Goal: Task Accomplishment & Management: Complete application form

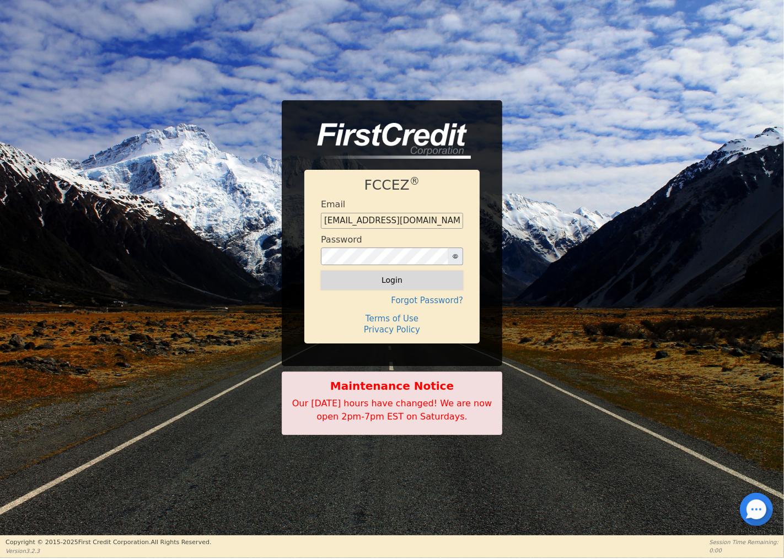
click at [392, 278] on button "Login" at bounding box center [392, 280] width 142 height 19
type input "[EMAIL_ADDRESS][DOMAIN_NAME]"
click at [400, 281] on button "Login" at bounding box center [392, 280] width 142 height 19
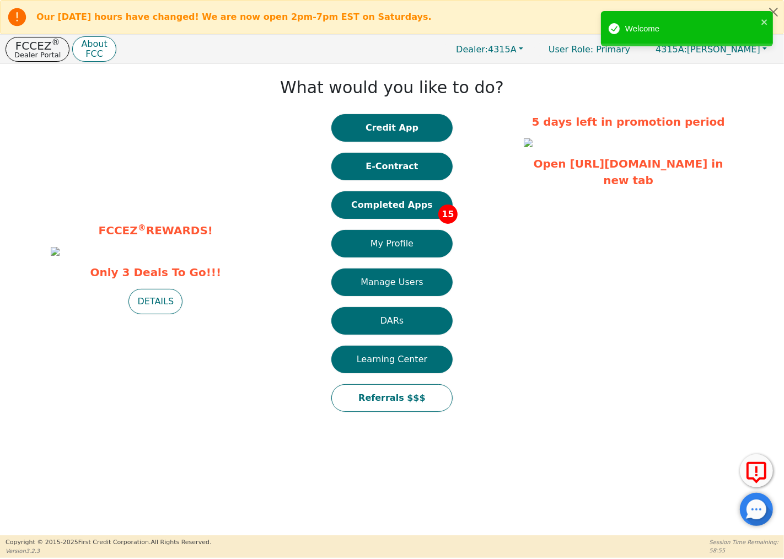
click at [425, 208] on button "Completed Apps 15" at bounding box center [391, 205] width 121 height 28
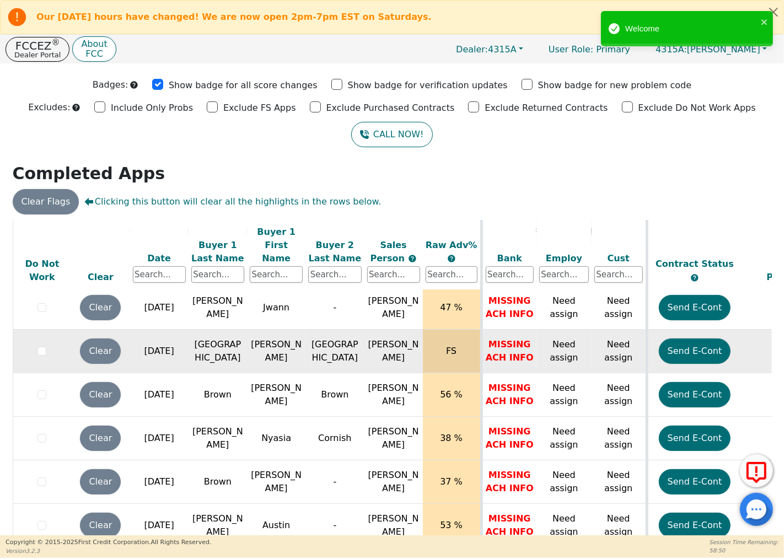
scroll to position [48, 0]
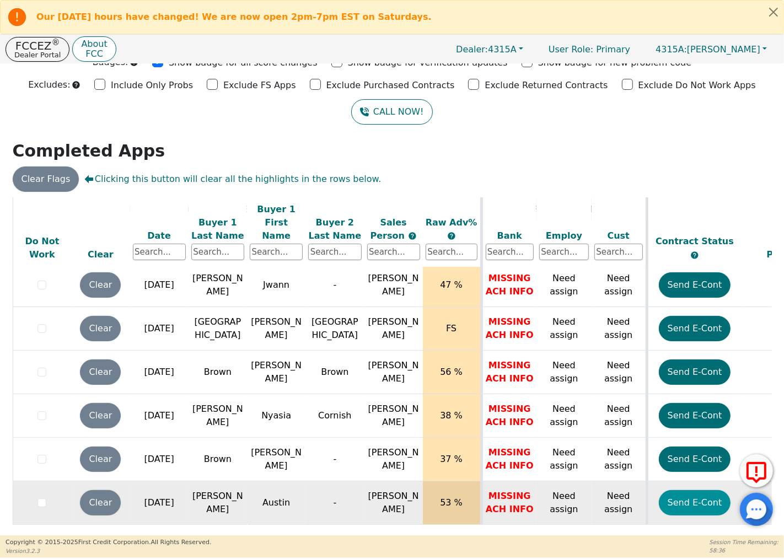
click at [677, 490] on button "Send E-Cont" at bounding box center [695, 502] width 72 height 25
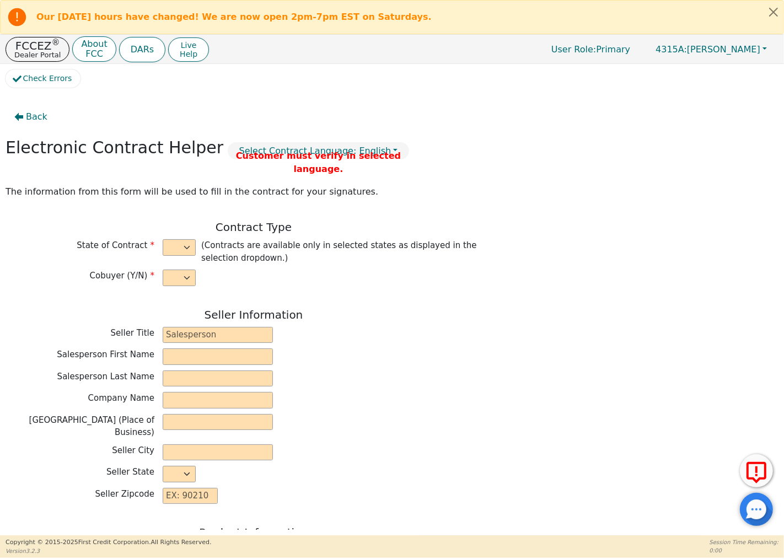
select select "n"
type input "Owner"
type input "[PERSON_NAME]"
type input "GREEN SOLUTIONS TPS INC"
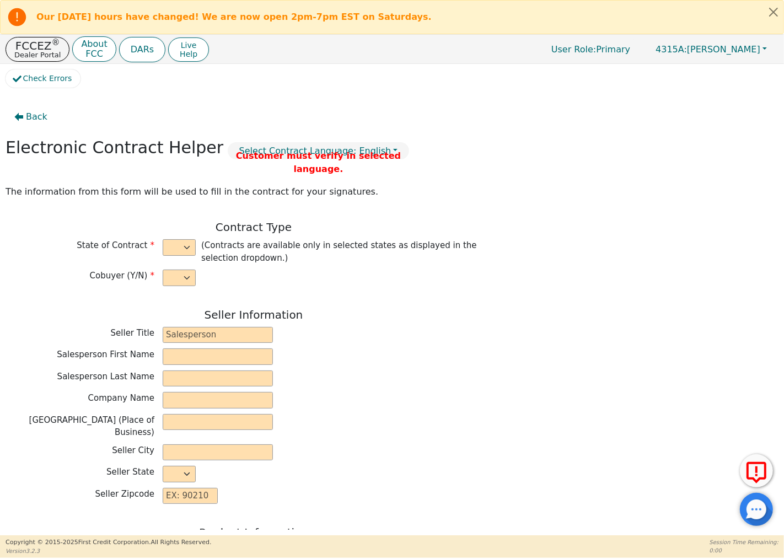
type input "[STREET_ADDRESS][PERSON_NAME]"
type input "COLUMBIA"
select select "SC"
type input "29212"
type input "Austin"
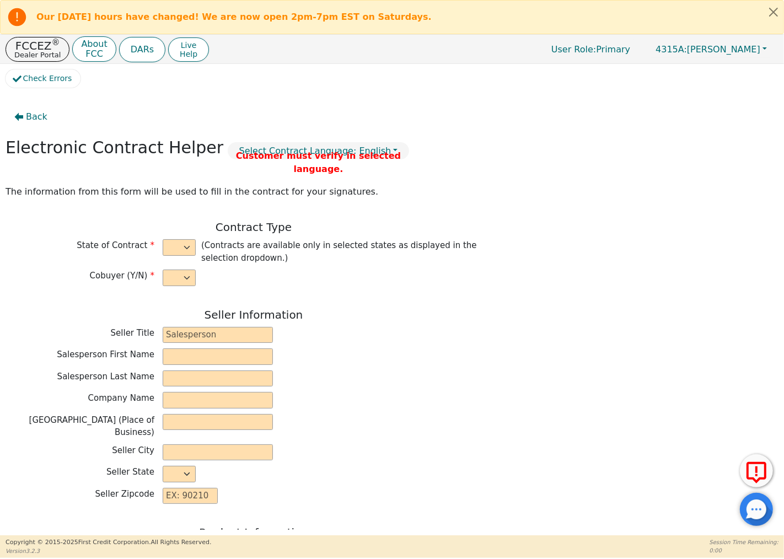
type input "[PERSON_NAME]"
type input "[EMAIL_ADDRESS][DOMAIN_NAME]"
type input "[STREET_ADDRESS]"
type input "[GEOGRAPHIC_DATA]"
select select "SC"
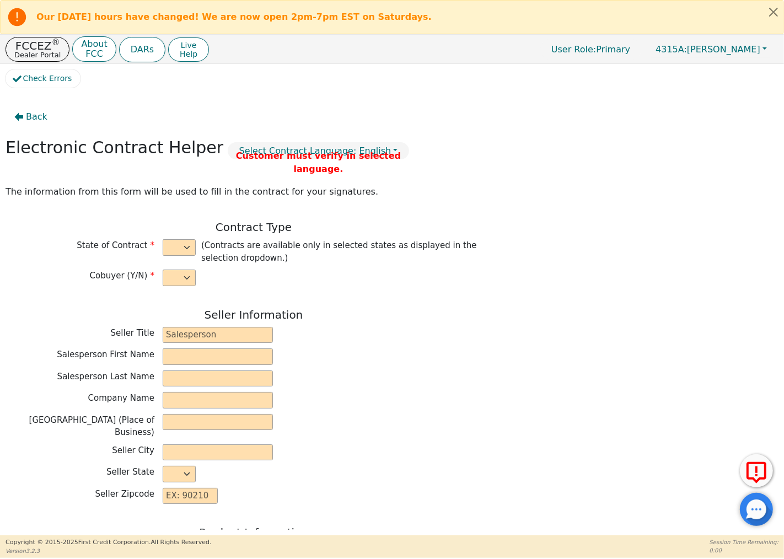
type input "29485"
type input "[DATE]"
type input "19.99"
type input "[DATE]"
type input "72"
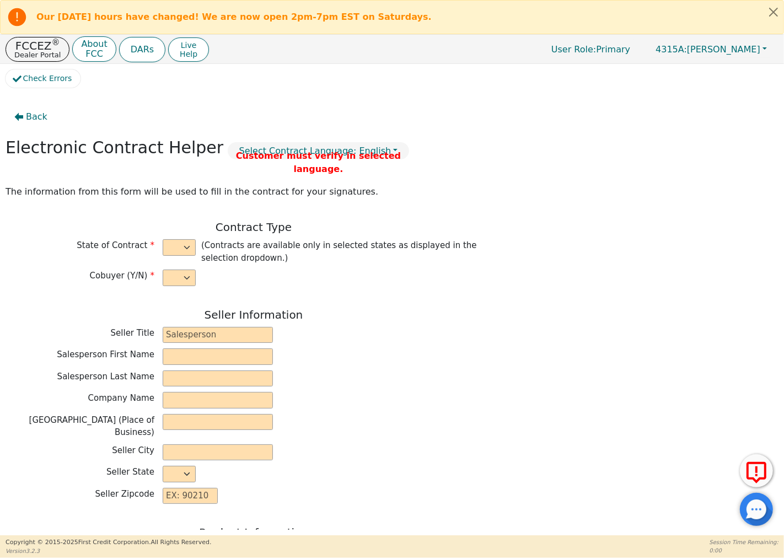
type input "0"
type input "7490.00"
type input "0.00"
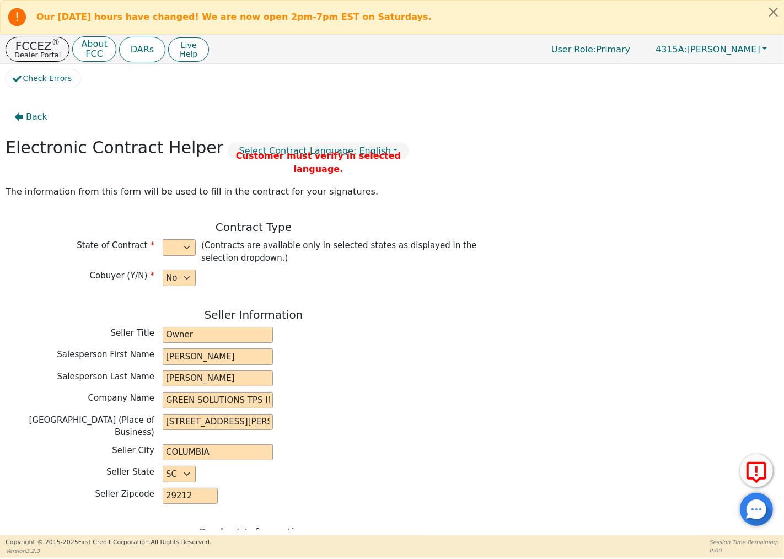
type input "7490.00"
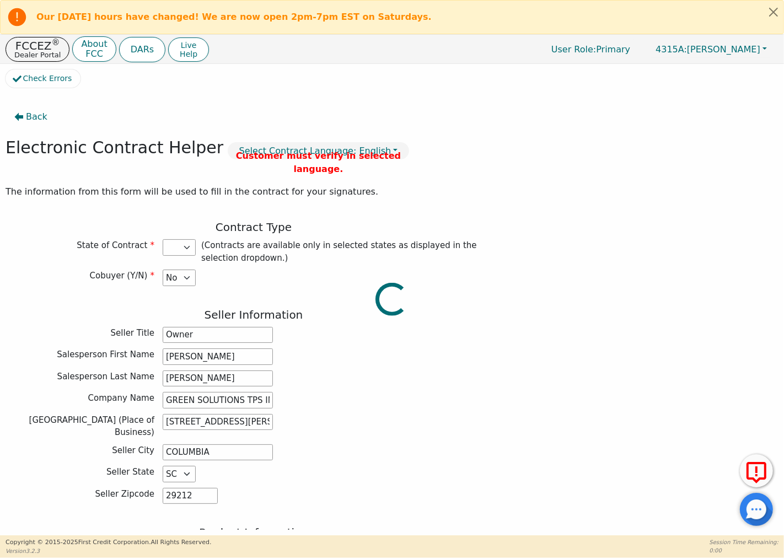
select select "SC"
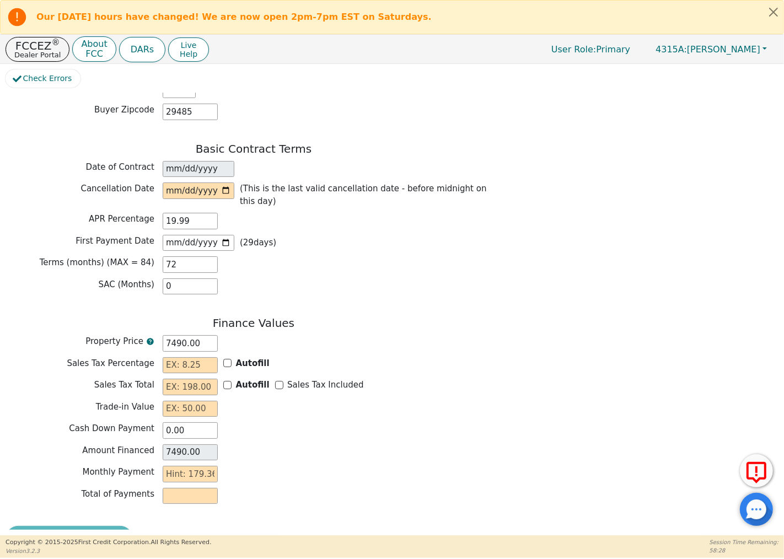
scroll to position [752, 0]
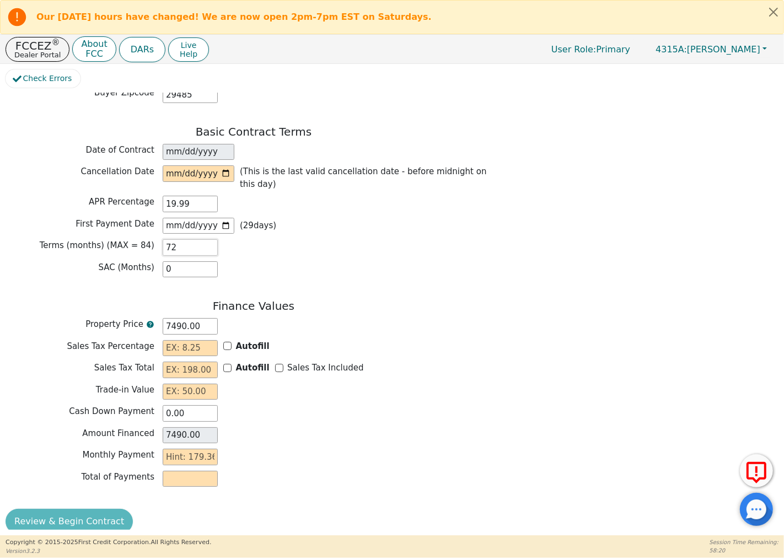
click at [185, 239] on input "72" at bounding box center [190, 247] width 55 height 17
type input "7"
type input "0.00"
type input "84"
drag, startPoint x: 199, startPoint y: 312, endPoint x: 152, endPoint y: 307, distance: 47.1
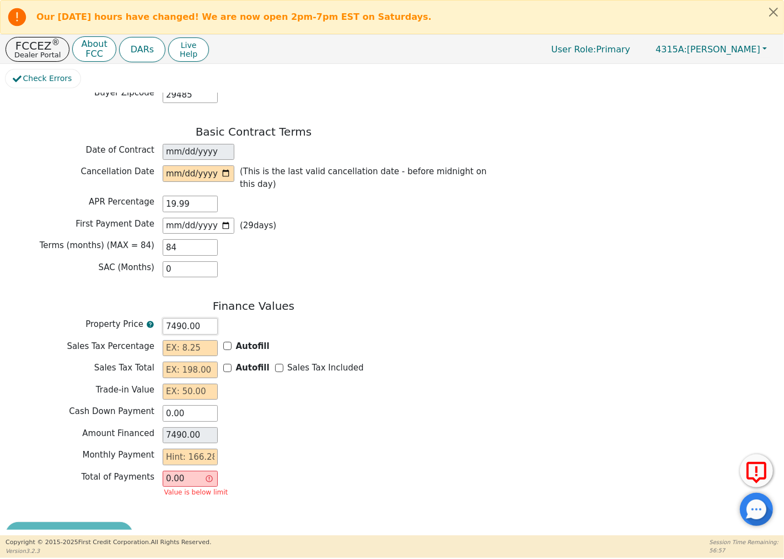
click at [152, 318] on div "Property Price 7490.00" at bounding box center [254, 326] width 496 height 17
type input "0.00"
drag, startPoint x: 184, startPoint y: 399, endPoint x: 156, endPoint y: 392, distance: 28.9
click at [156, 405] on div "Cash Down Payment 0.00" at bounding box center [254, 413] width 496 height 17
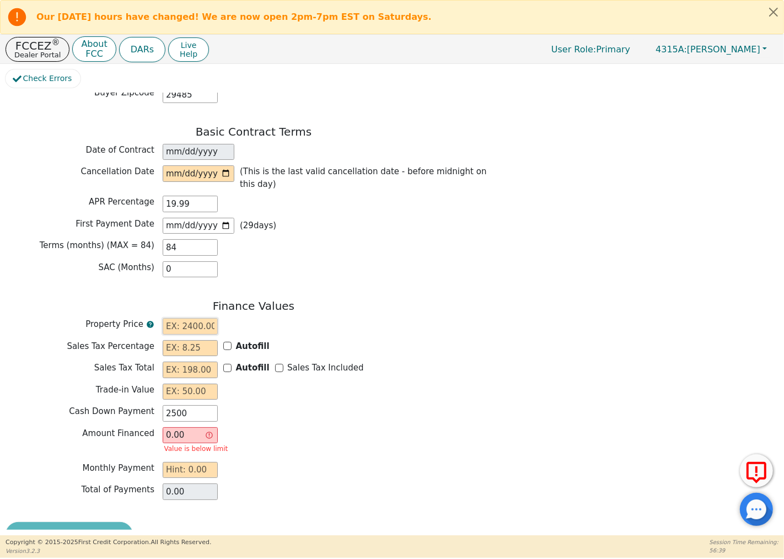
click at [177, 318] on input "text" at bounding box center [190, 326] width 55 height 17
type input "2500.00"
type input "6"
type input "-2494.00"
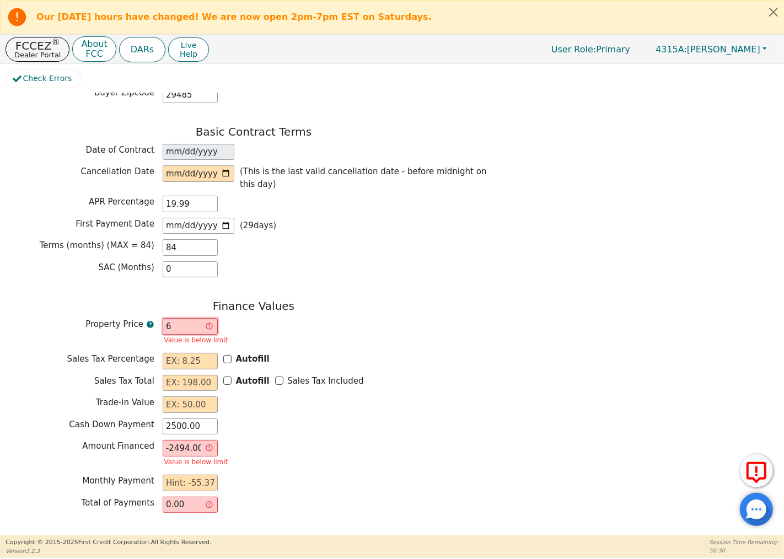
type input "63"
type input "-2437.00"
type input "634"
type input "-1866.00"
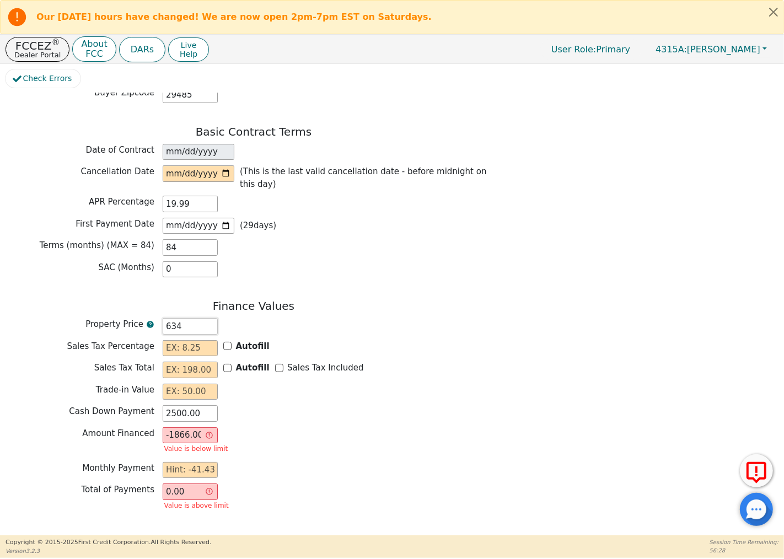
type input "6340"
type input "3840.00"
type input "634"
type input "-1866.00"
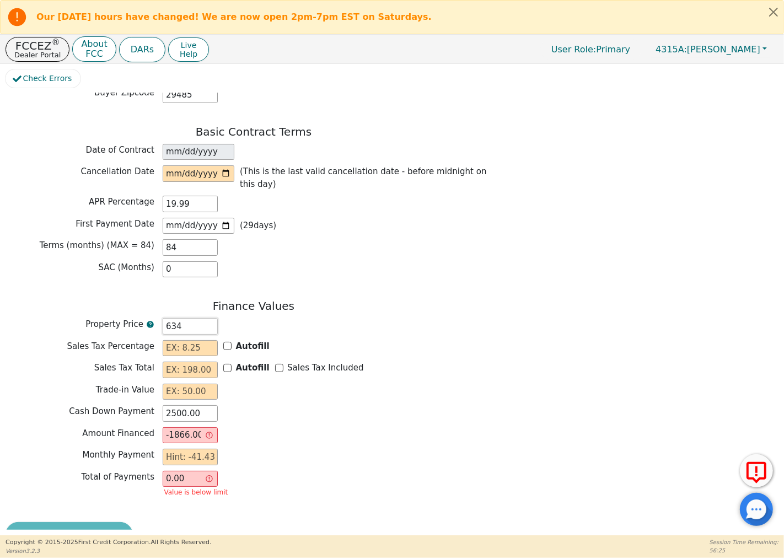
type input "63"
type input "-2437.00"
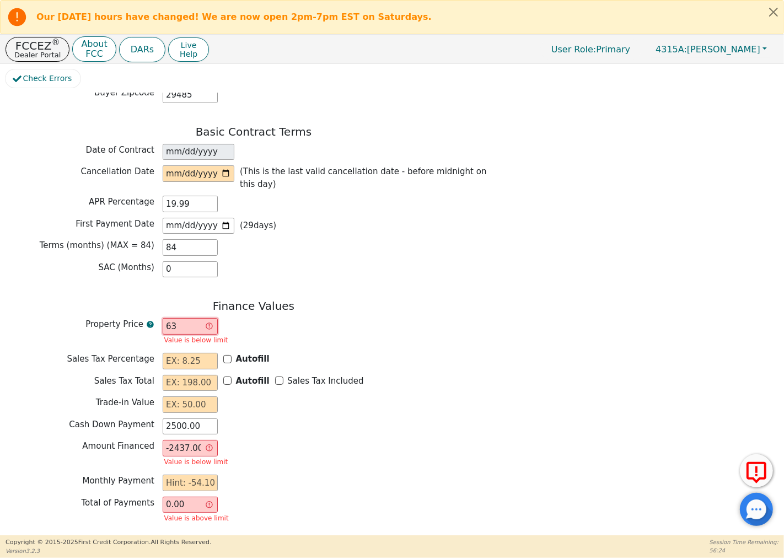
type input "6"
type input "-2494.00"
type input "60"
type input "-2440.00"
type input "609"
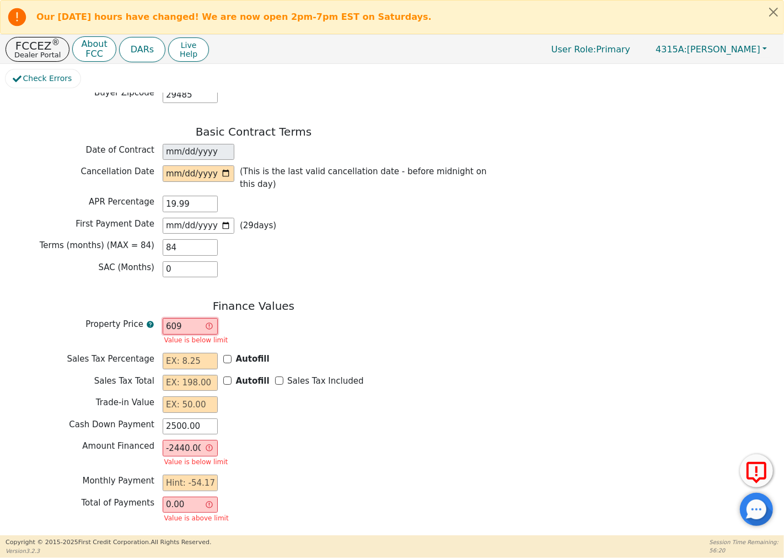
type input "-1891.00"
type input "6090"
type input "3590.00"
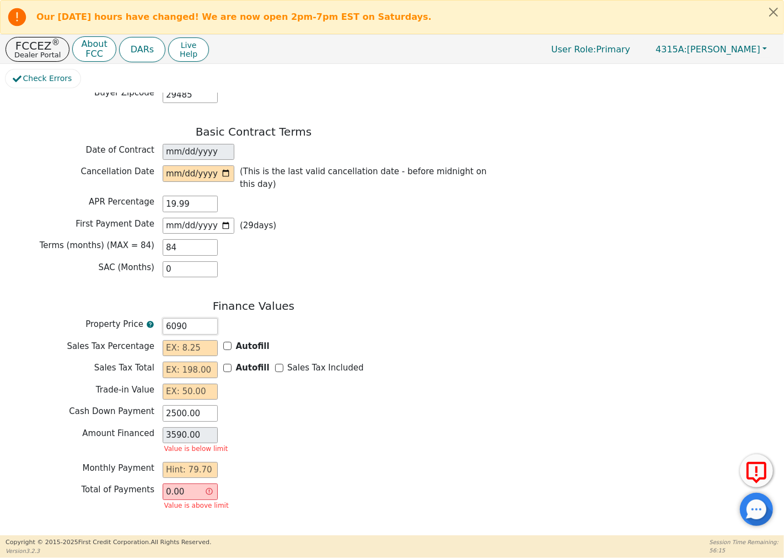
type input "609"
type input "-1891.00"
type input "60"
type input "-2440.00"
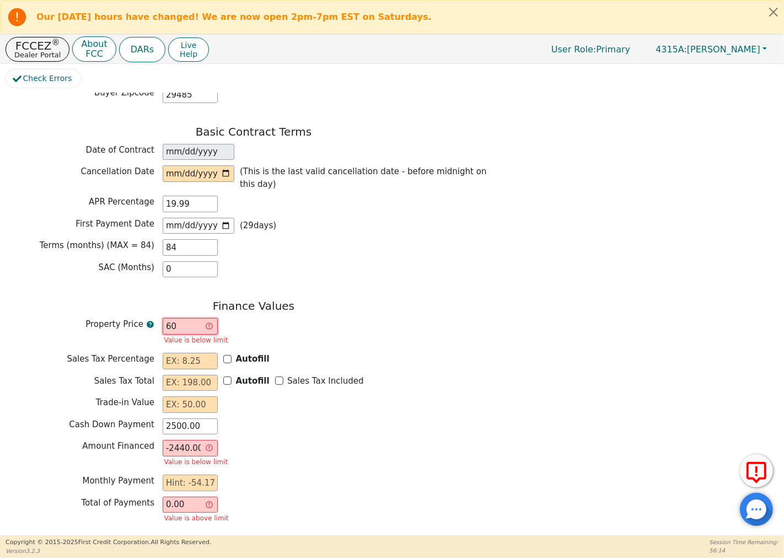
type input "6"
type input "-2494.00"
type input "0.00"
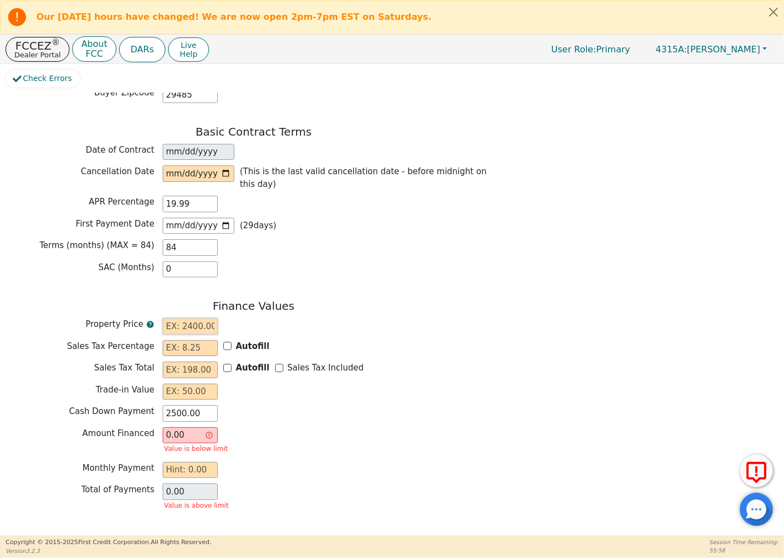
type input "6"
type input "-2494.00"
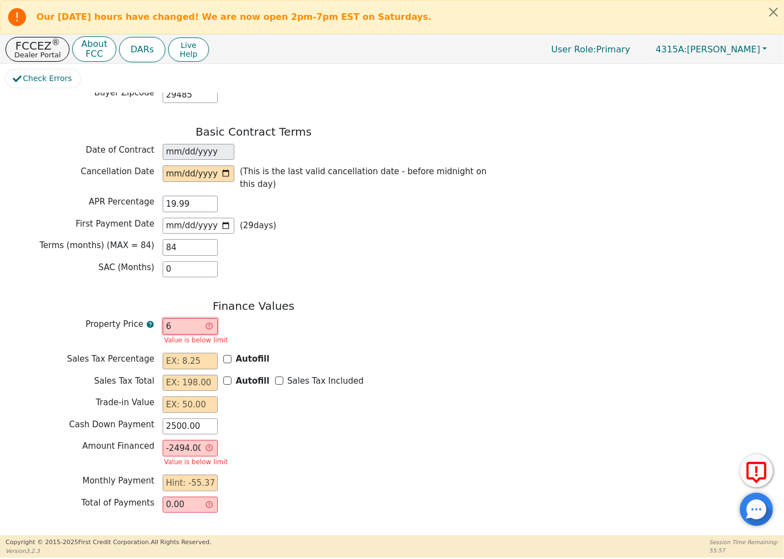
type input "60"
type input "-2440.00"
type input "600"
type input "-1900.00"
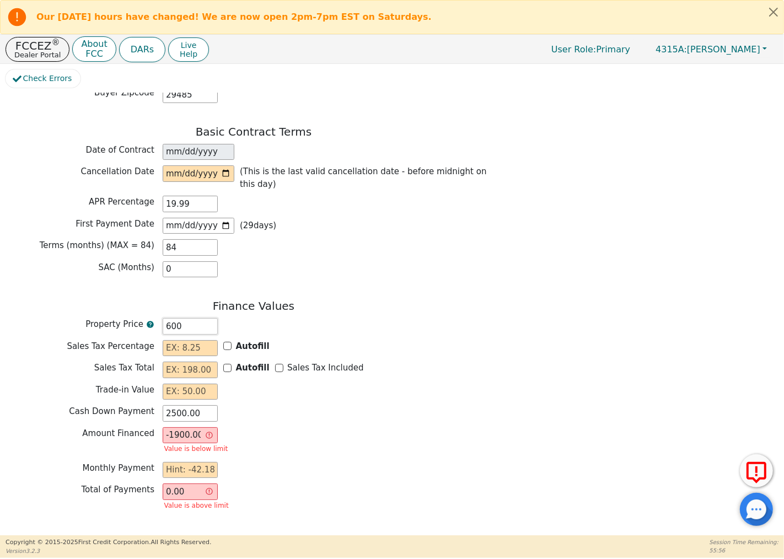
type input "60"
type input "-2440.00"
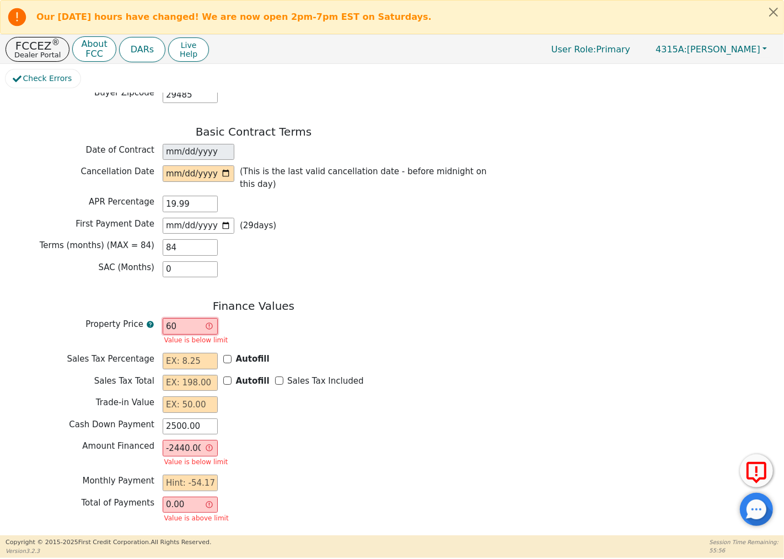
type input "6"
type input "-2494.00"
type input "0.00"
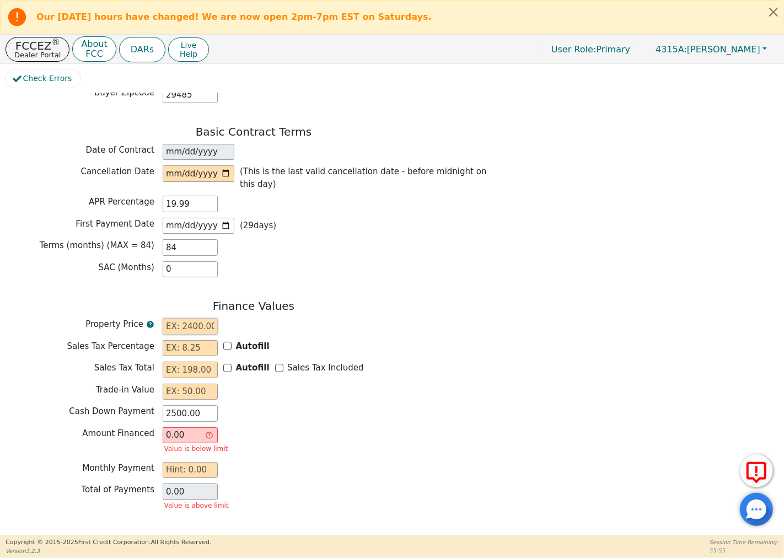
type input "6"
type input "-2494.00"
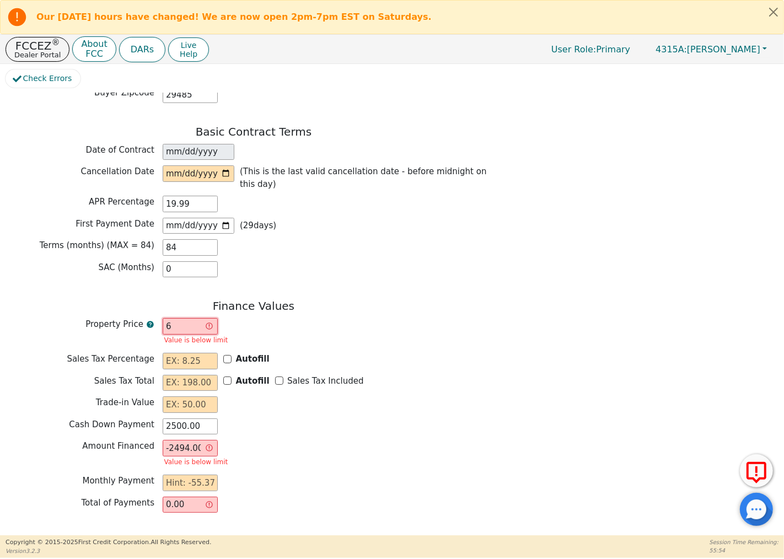
type input "69"
type input "-2431.00"
type input "6"
type input "-2494.00"
type input "0.00"
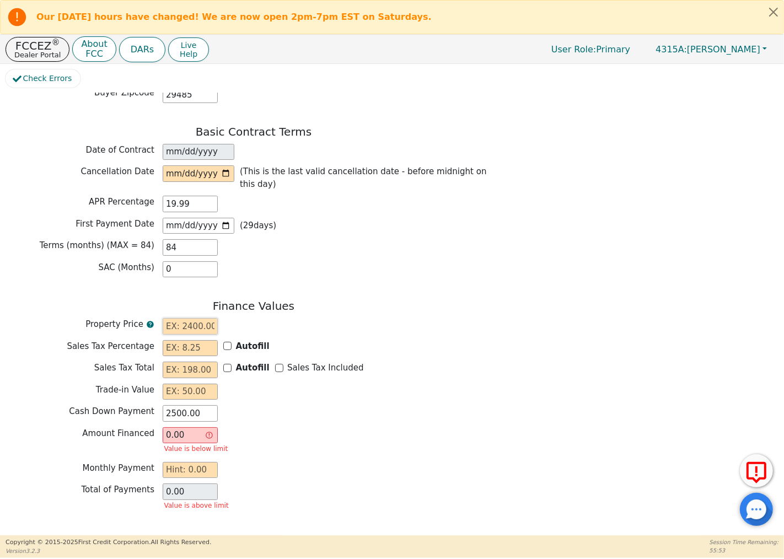
type input "5"
type input "-2495.00"
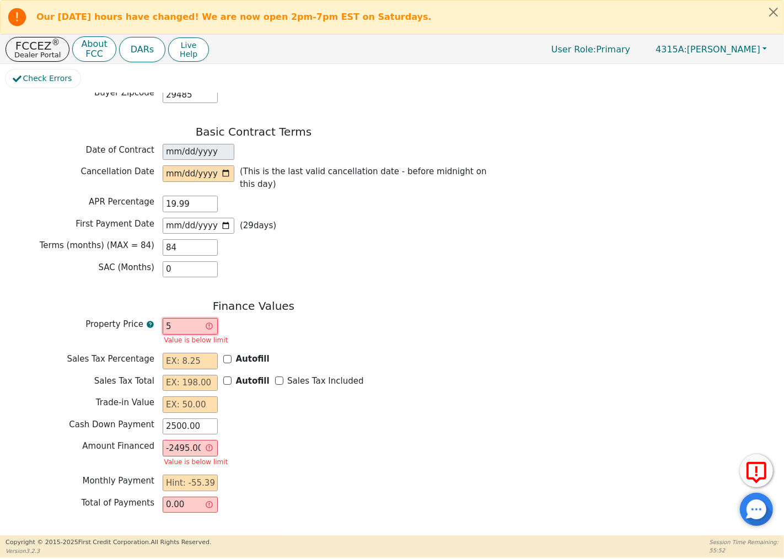
type input "59"
type input "-2441.00"
type input "590"
type input "-1910.00"
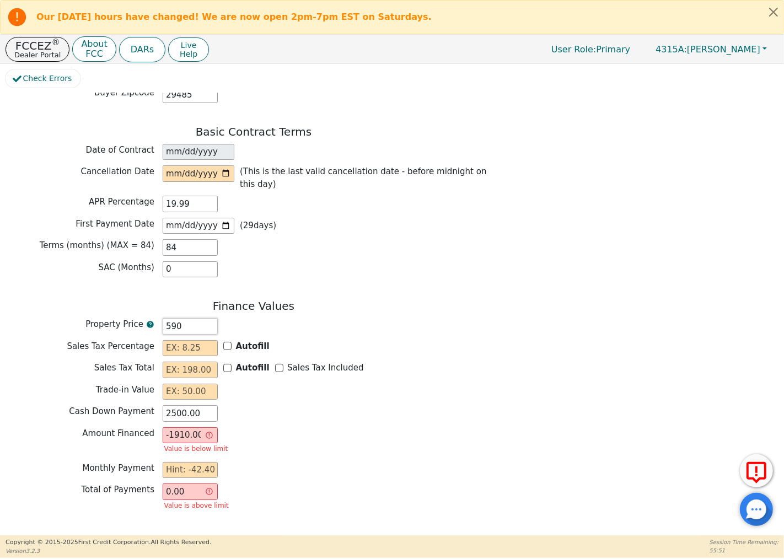
type input "5900"
type input "3400.00"
type input "590"
type input "-1910.00"
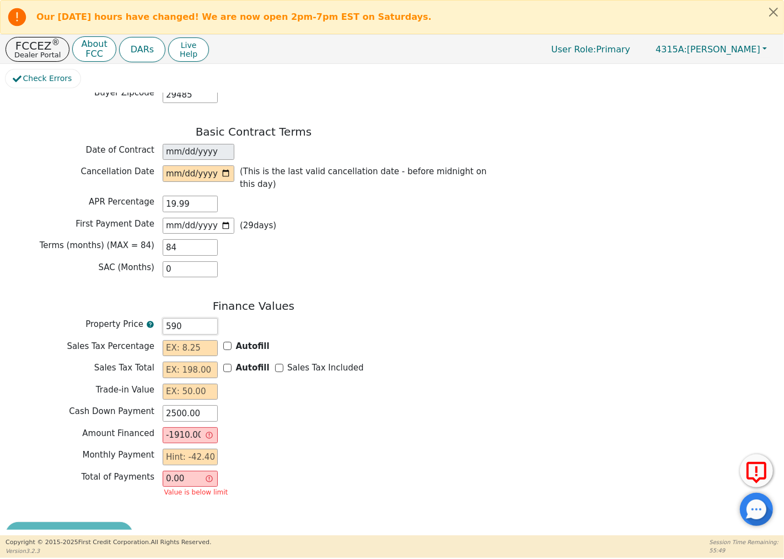
type input "59"
type input "-2441.00"
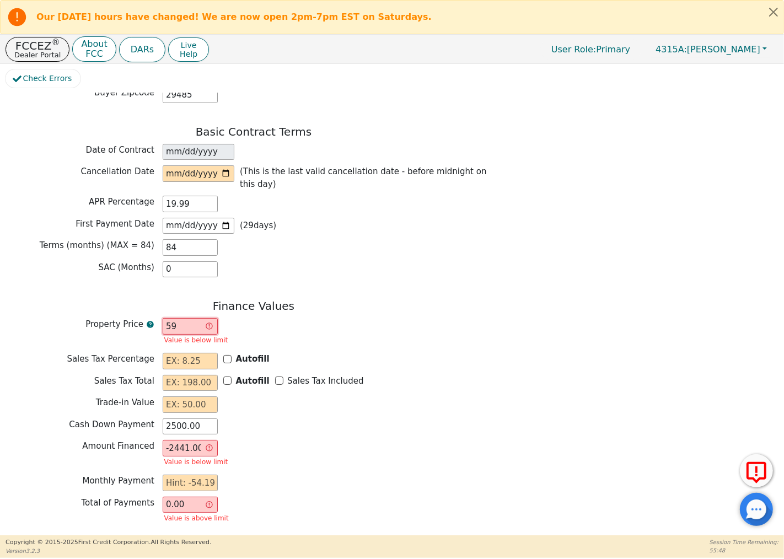
type input "5"
type input "-2495.00"
type input "58"
type input "-2442.00"
type input "583"
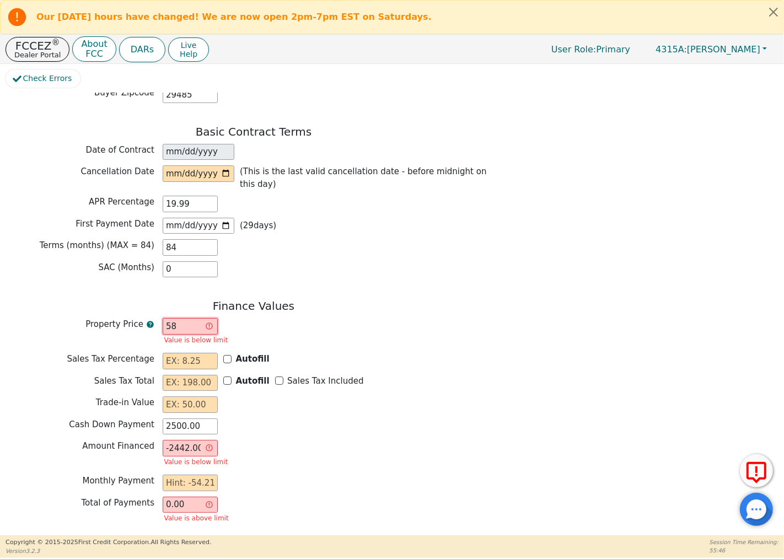
type input "-1917.00"
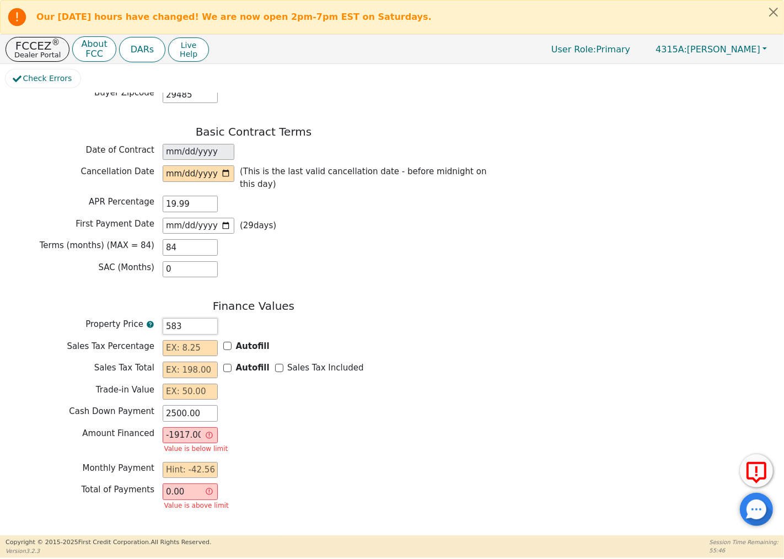
type input "5835"
type input "3335.00"
type input "583"
type input "-1917.00"
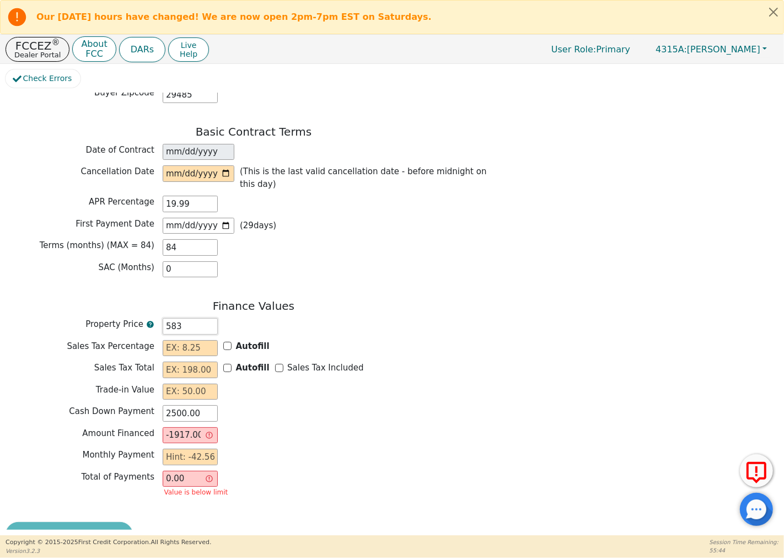
type input "58"
type input "-2442.00"
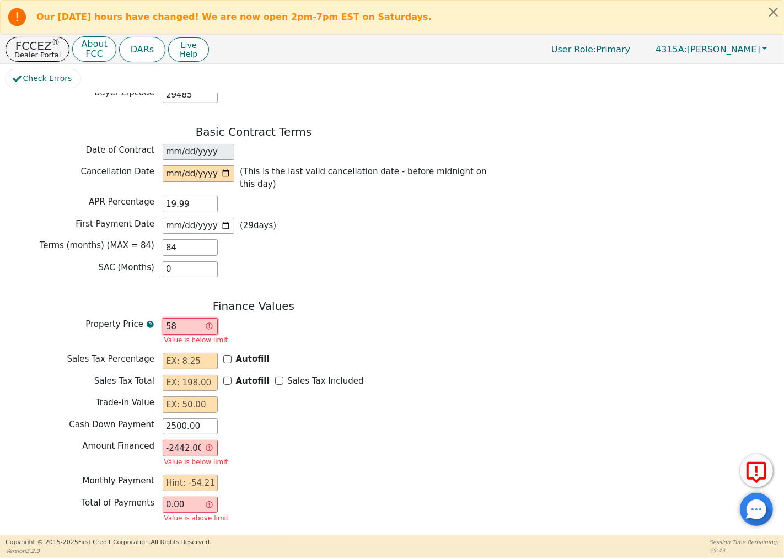
type input "580"
type input "-1920.00"
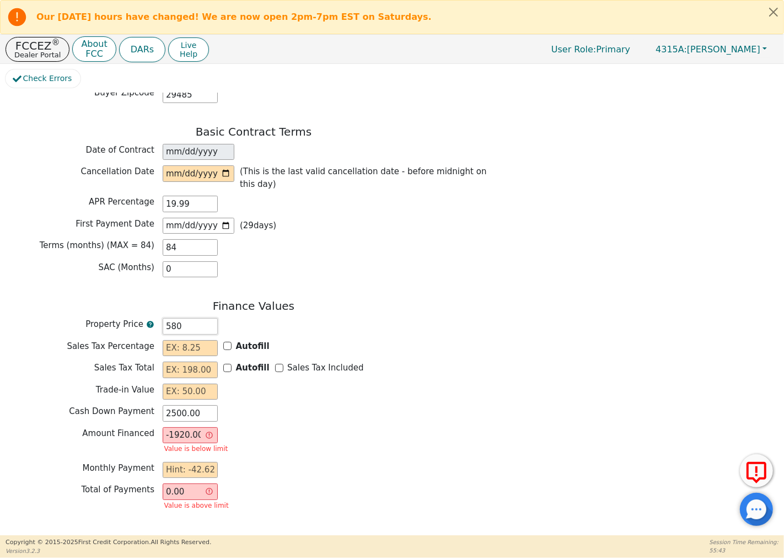
type input "5800"
type input "3300.00"
type input "580"
type input "-1920.00"
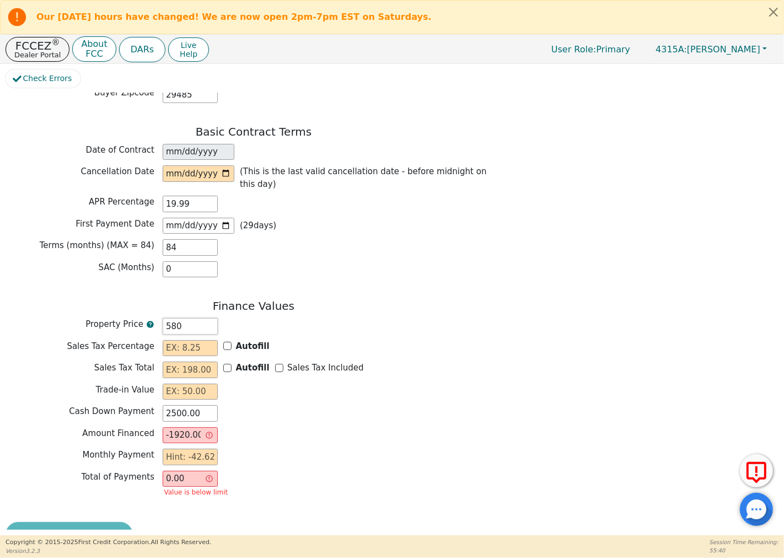
type input "58"
type input "-2442.00"
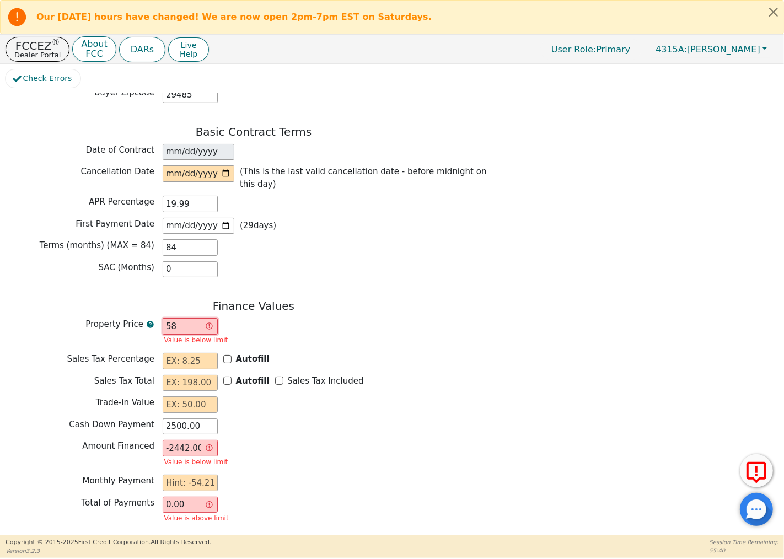
type input "5"
type input "-2495.00"
type input "57"
type input "-2443.00"
type input "579"
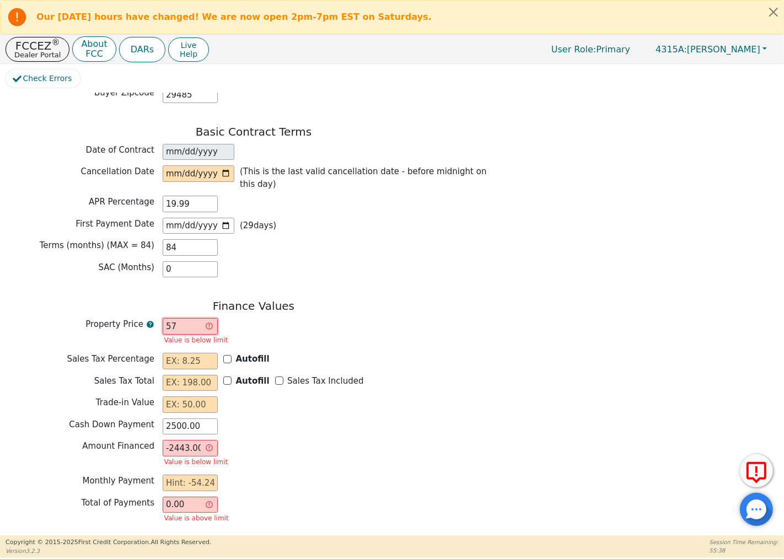
type input "-1921.00"
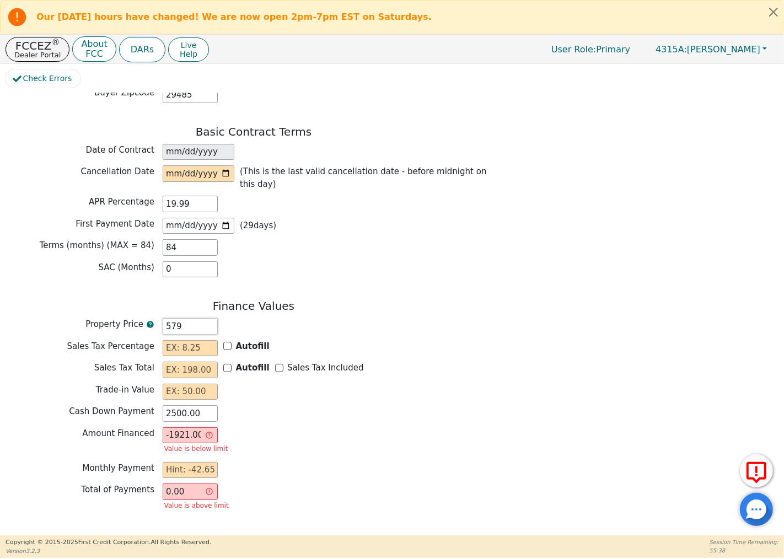
type input "5799"
type input "3299.00"
type input "579"
type input "-1921.00"
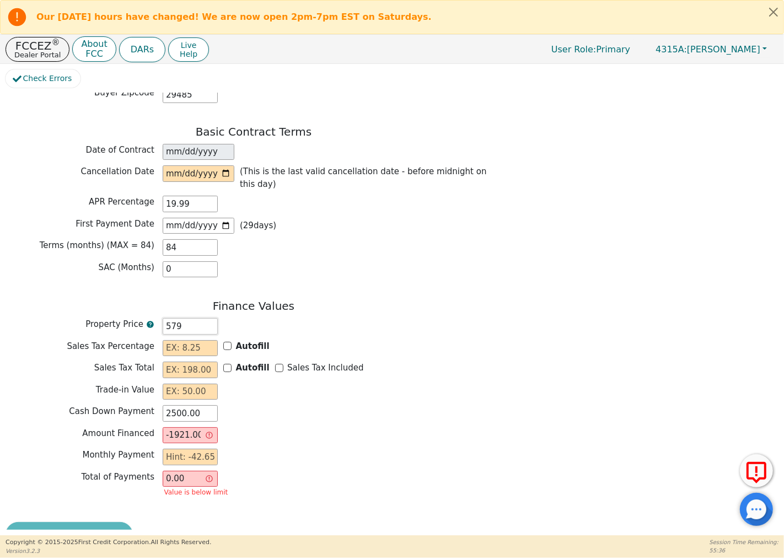
type input "57"
type input "-2443.00"
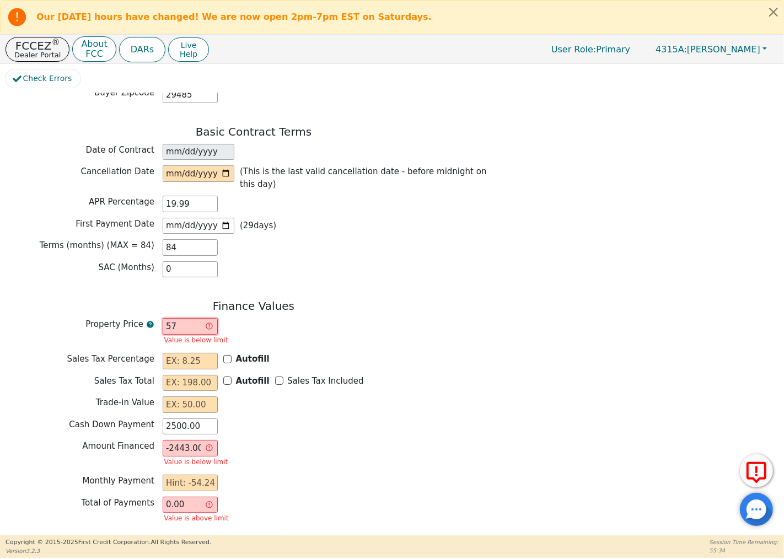
type input "575"
type input "-1925.00"
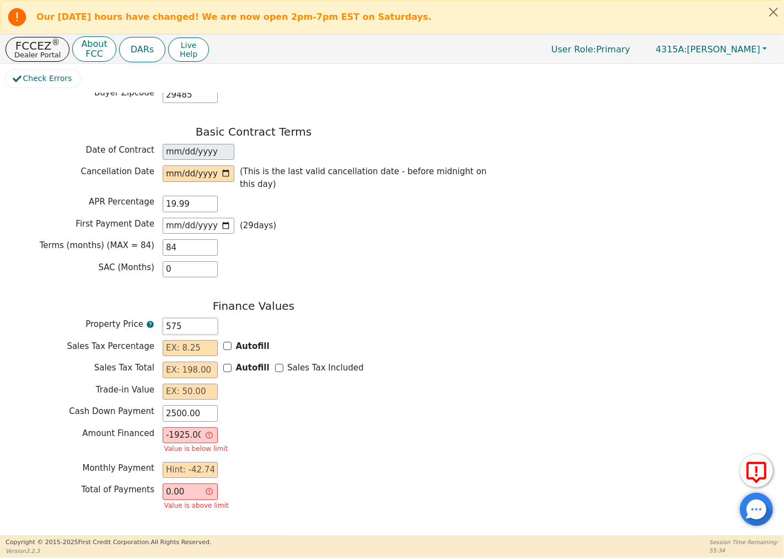
type input "5750"
type input "3250.00"
click at [194, 462] on div "Finance Values Property Price 5750 Sales Tax Percentage Autofill Sales Tax Tota…" at bounding box center [254, 408] width 496 height 219
type input "5750.00"
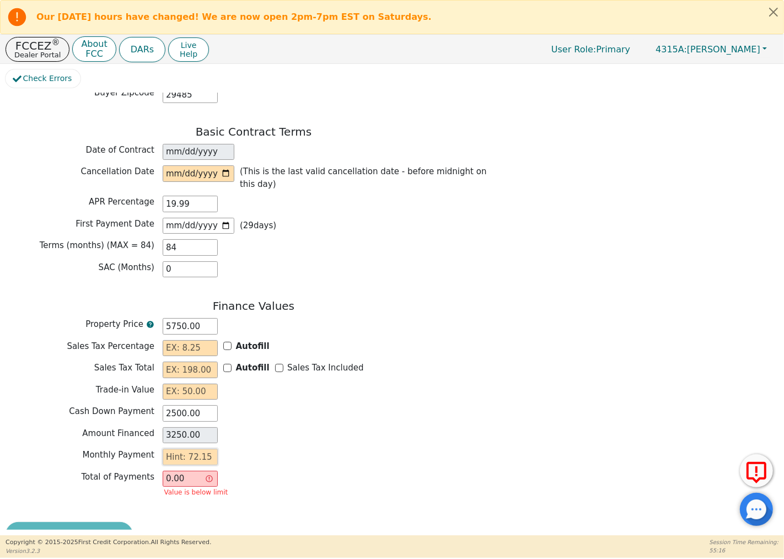
type input "7"
type input "588.00"
type input "72"
type input "6048.00"
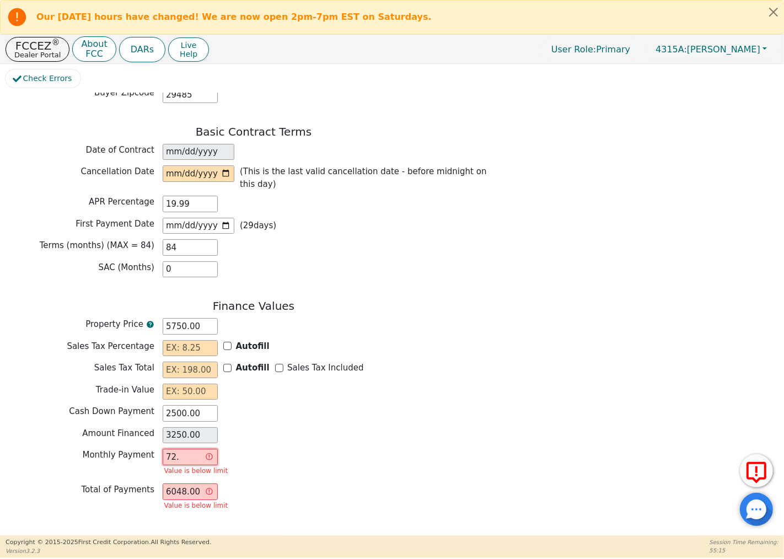
type input "72.1"
type input "6056.40"
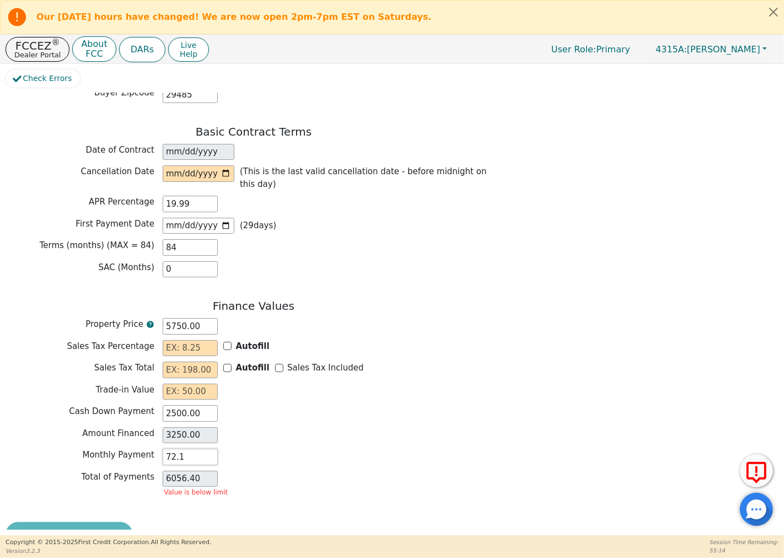
type input "72.15"
type input "6060.60"
type input "72.15"
click at [200, 471] on input "6060.60" at bounding box center [190, 479] width 55 height 17
click at [179, 340] on input "text" at bounding box center [190, 348] width 55 height 17
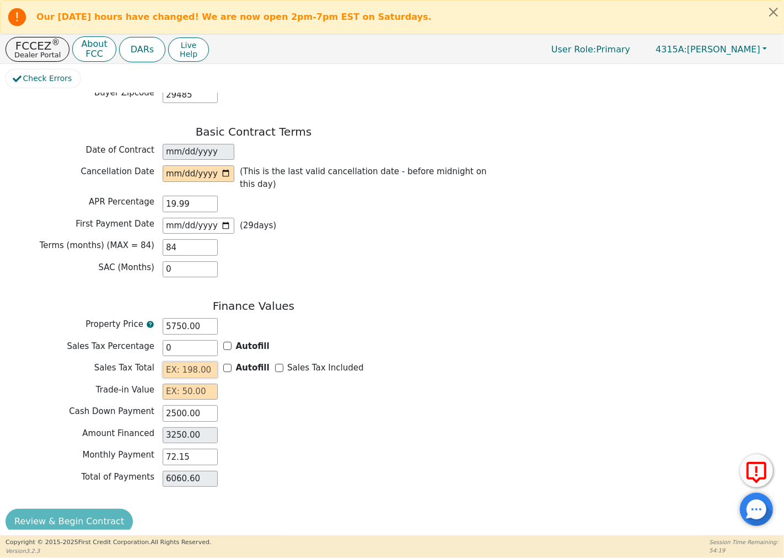
type input "0.00"
click at [381, 384] on div "Trade-in Value 0.00" at bounding box center [254, 392] width 496 height 17
